Goal: Check status

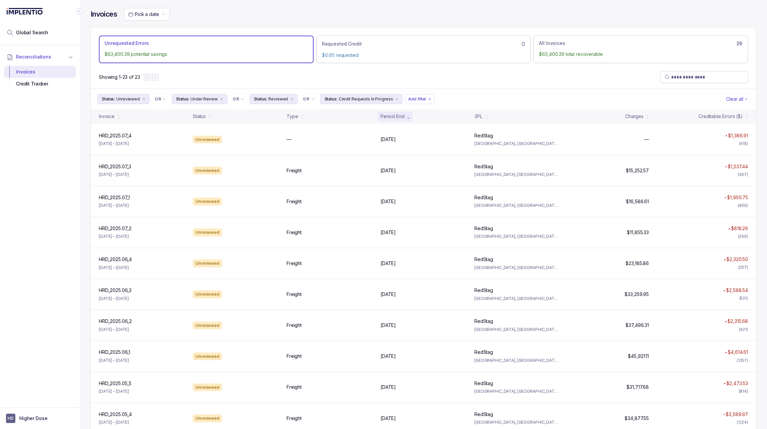
scroll to position [27, 0]
click at [62, 8] on div at bounding box center [40, 12] width 72 height 25
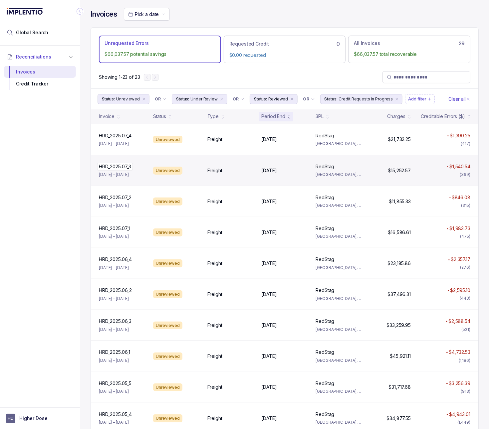
click at [128, 166] on div "HRD_2025.07_3 HRD_2025.07_3" at bounding box center [115, 166] width 32 height 7
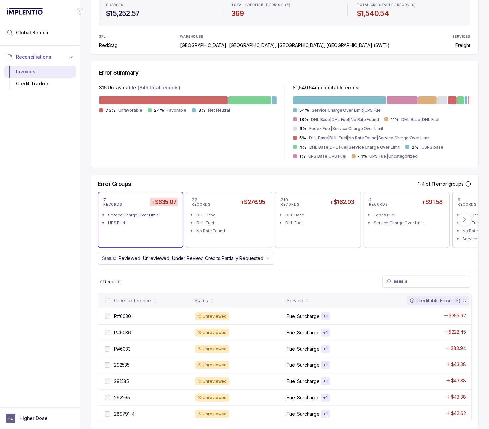
scroll to position [110, 0]
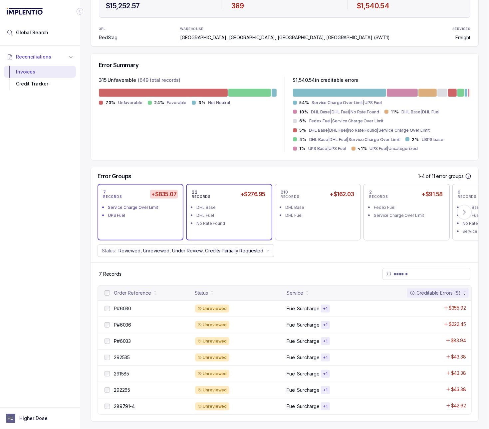
click at [239, 220] on div "No Rate Found" at bounding box center [230, 223] width 69 height 7
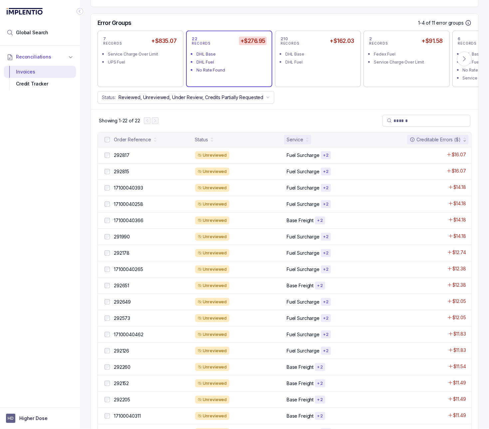
scroll to position [223, 0]
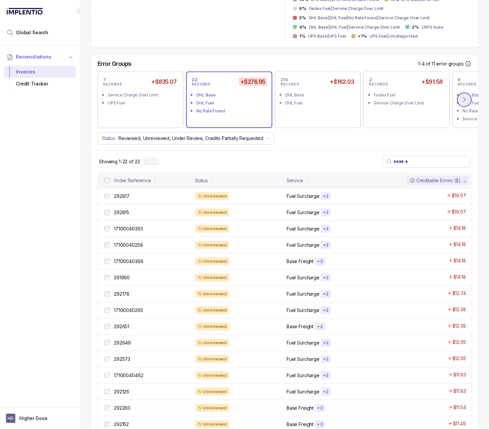
click at [464, 98] on icon at bounding box center [464, 100] width 2 height 4
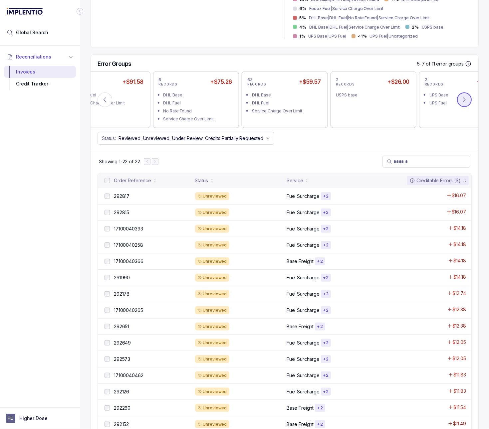
click at [464, 98] on icon at bounding box center [464, 100] width 2 height 4
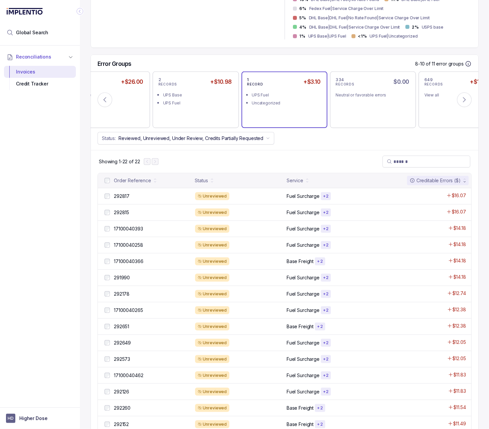
click at [285, 100] on div "1 RECORD +$3.10 UPS Fuel Uncategorized" at bounding box center [284, 99] width 75 height 45
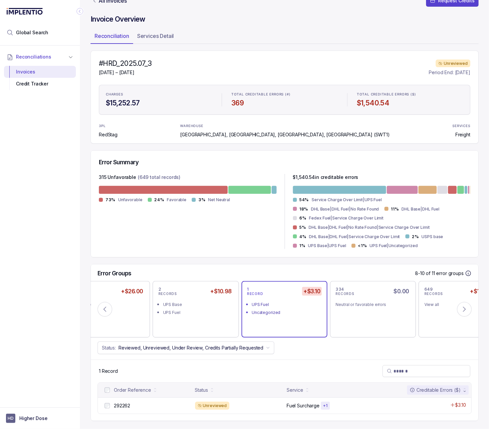
scroll to position [12, 0]
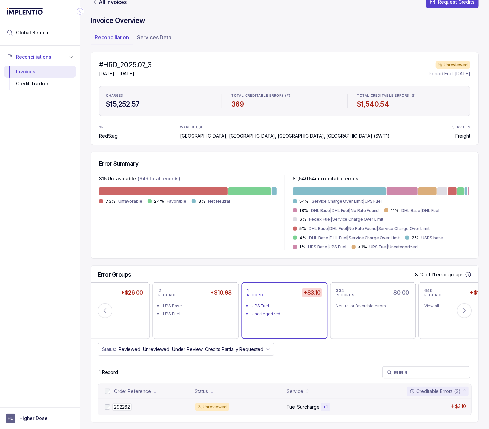
click at [143, 404] on div "292262 292262" at bounding box center [152, 407] width 77 height 7
